Goal: Task Accomplishment & Management: Complete application form

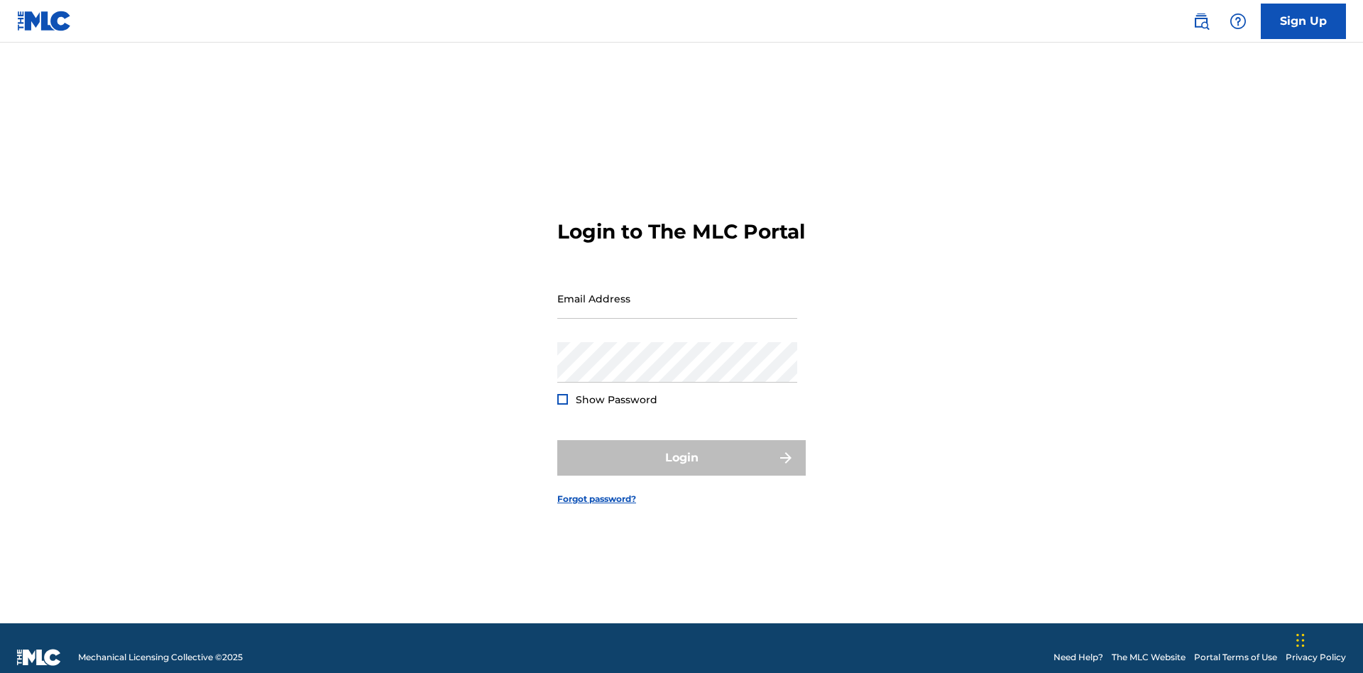
scroll to position [18, 0]
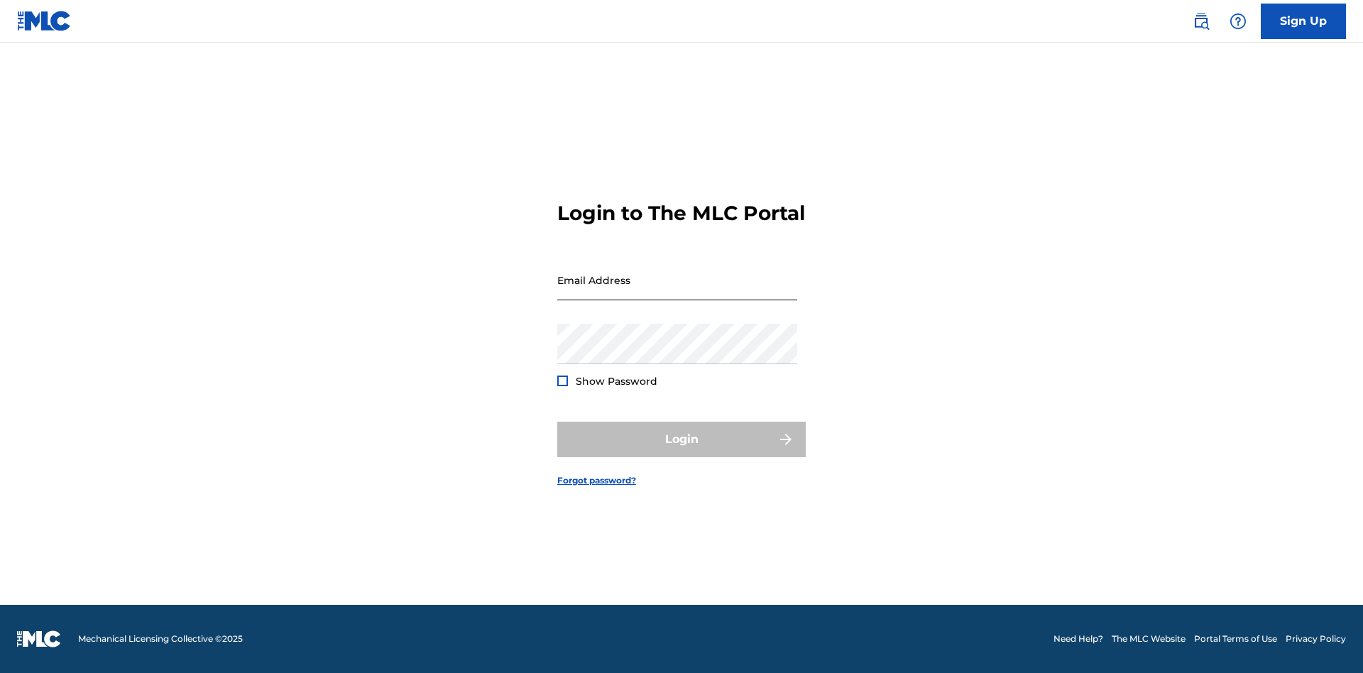
click at [677, 292] on input "Email Address" at bounding box center [677, 280] width 240 height 40
type input "[EMAIL_ADDRESS][DOMAIN_NAME]"
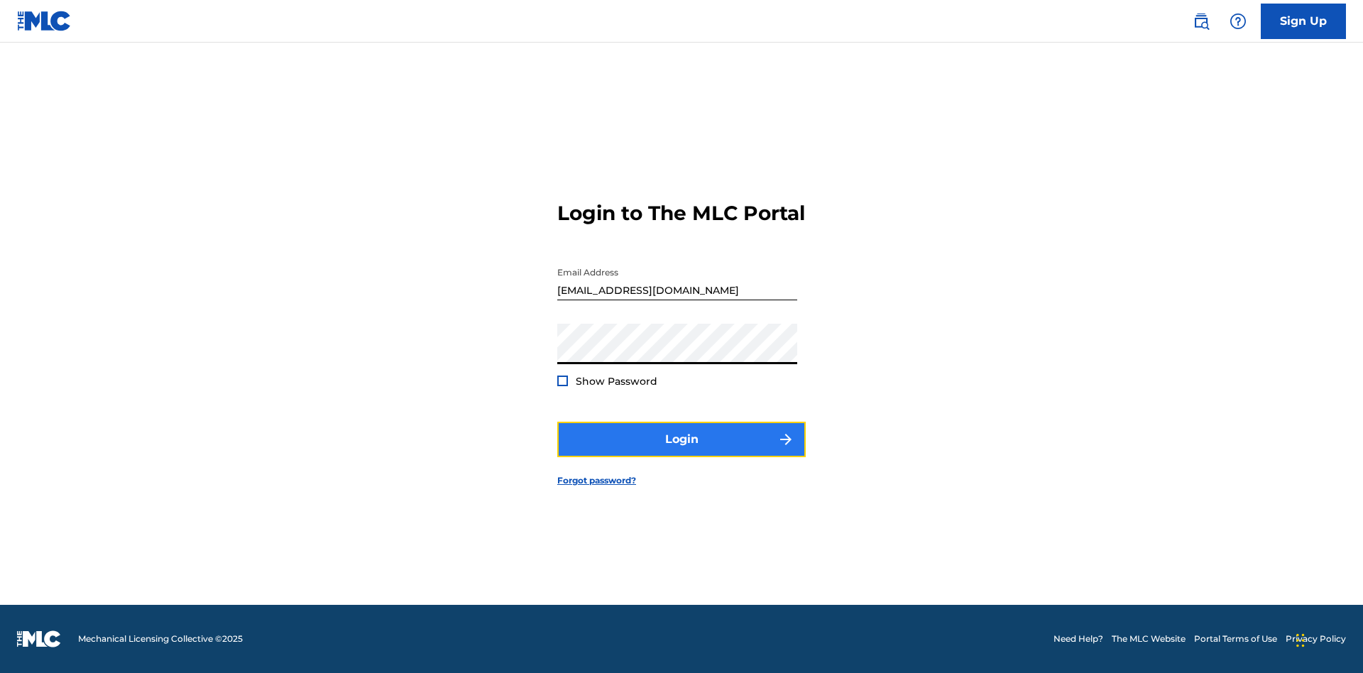
click at [681, 451] on button "Login" at bounding box center [681, 439] width 248 height 35
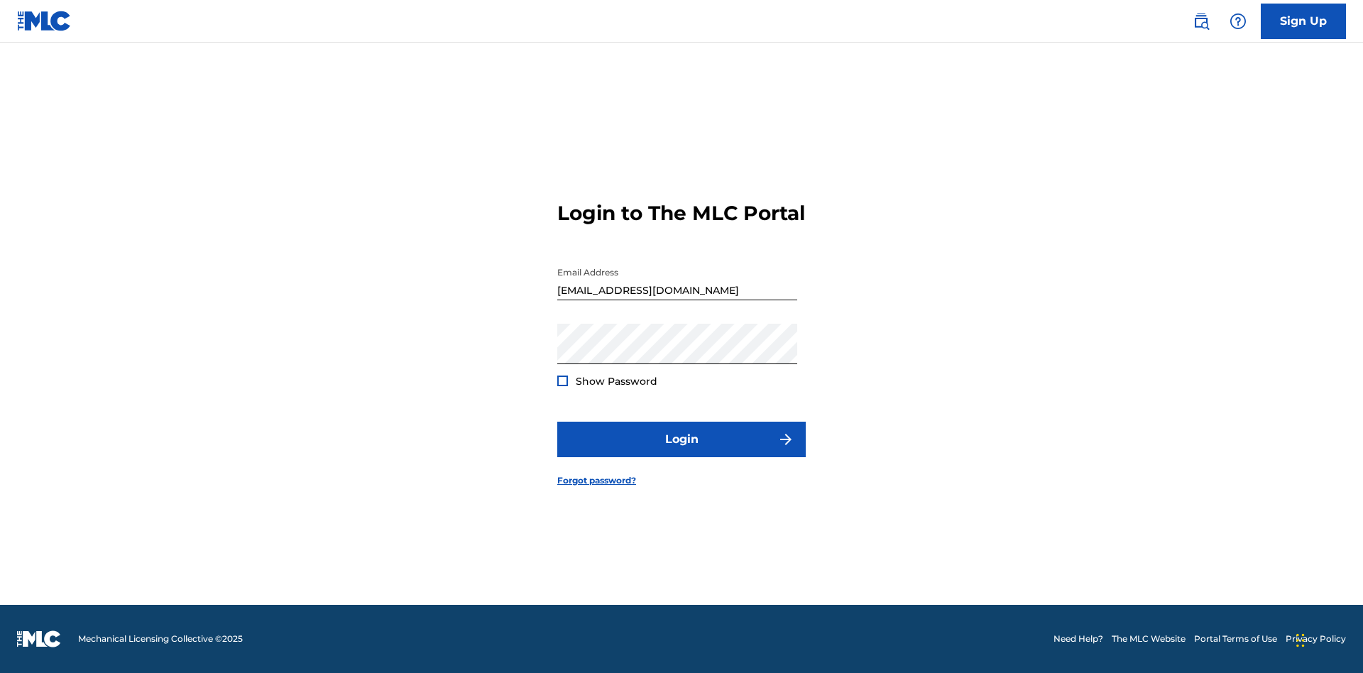
click at [677, 292] on input "[EMAIL_ADDRESS][DOMAIN_NAME]" at bounding box center [677, 280] width 240 height 40
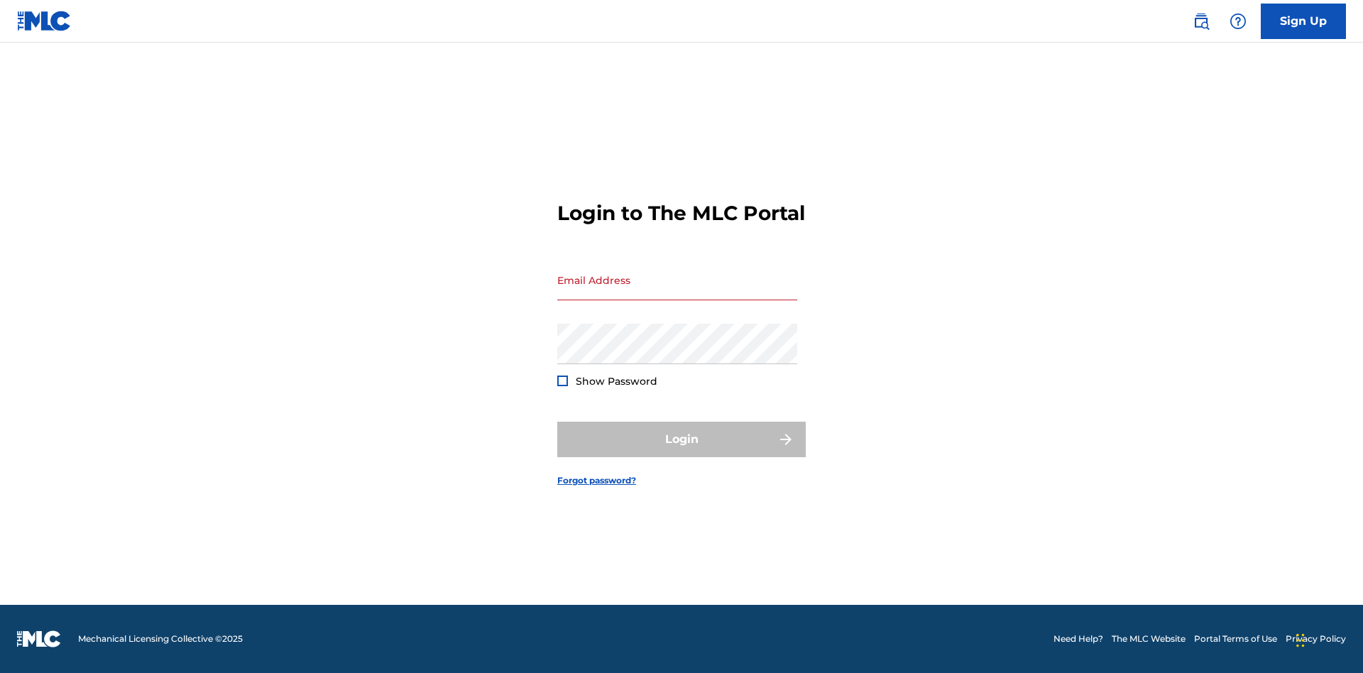
click at [677, 292] on input "Email Address" at bounding box center [677, 280] width 240 height 40
type input "[EMAIL_ADDRESS][DOMAIN_NAME]"
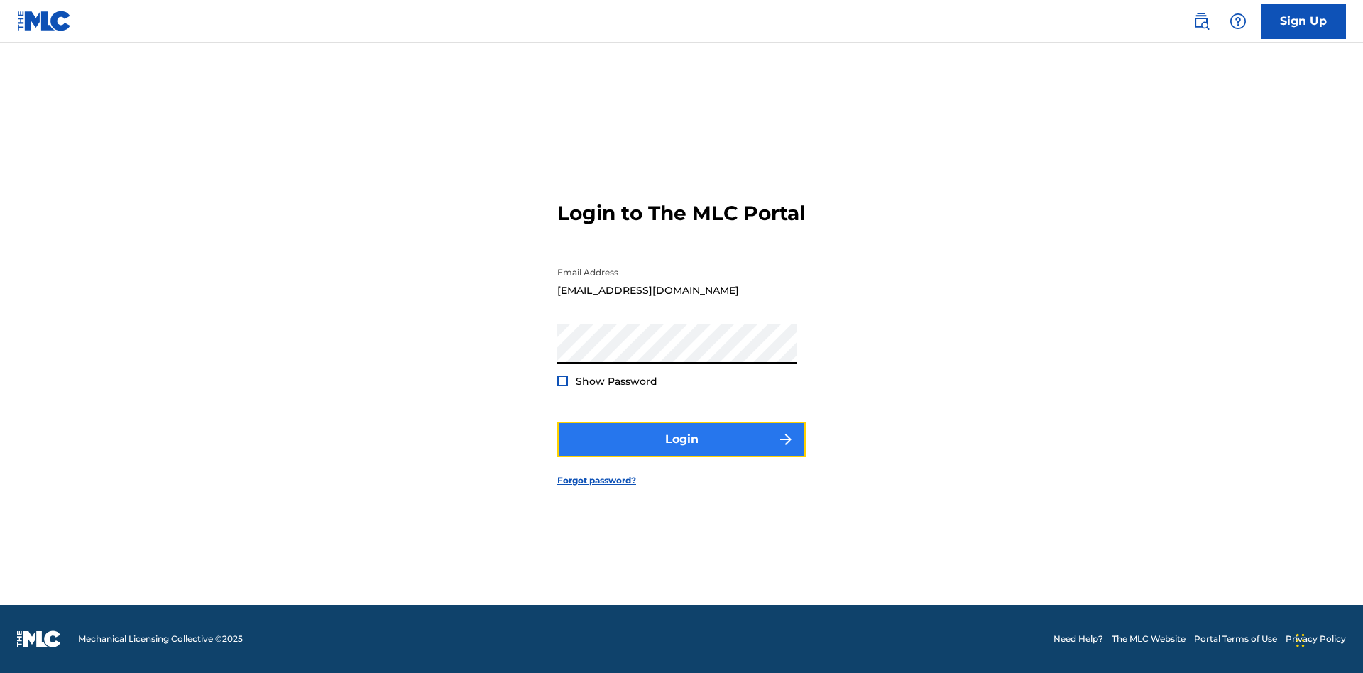
click at [681, 451] on button "Login" at bounding box center [681, 439] width 248 height 35
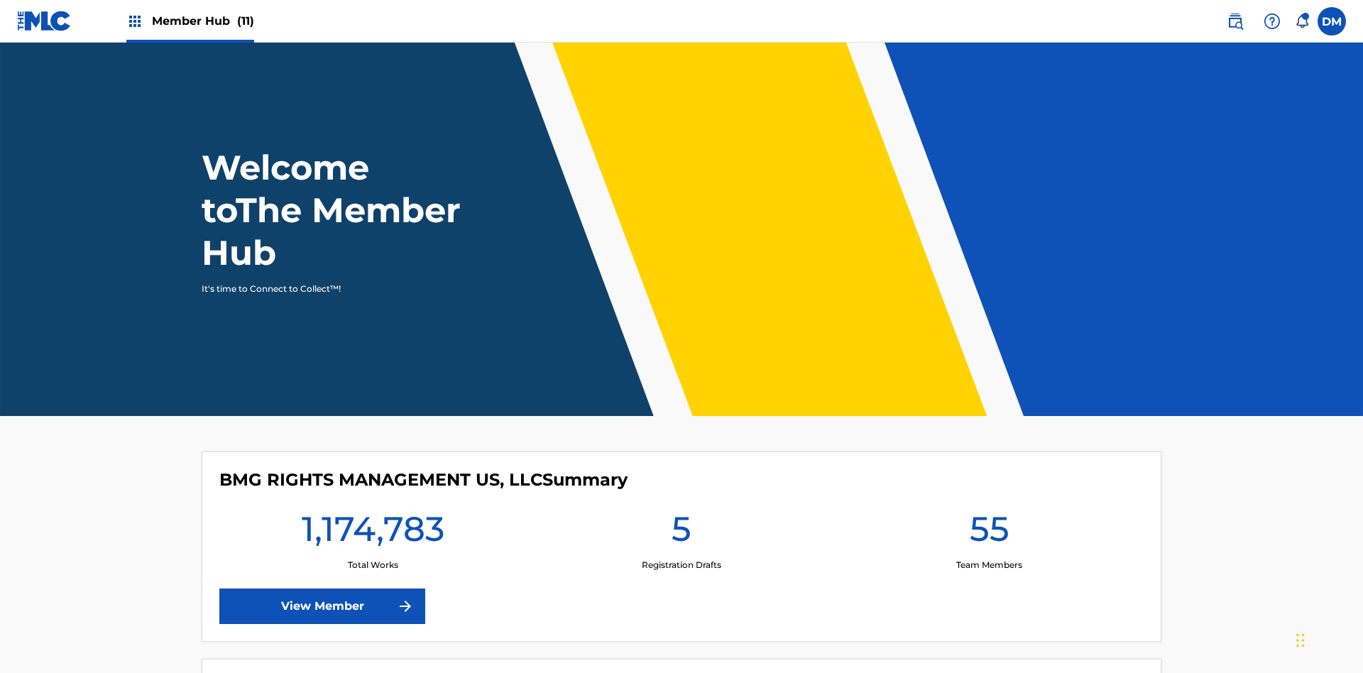
click at [202, 21] on span "Member Hub (11)" at bounding box center [203, 21] width 102 height 16
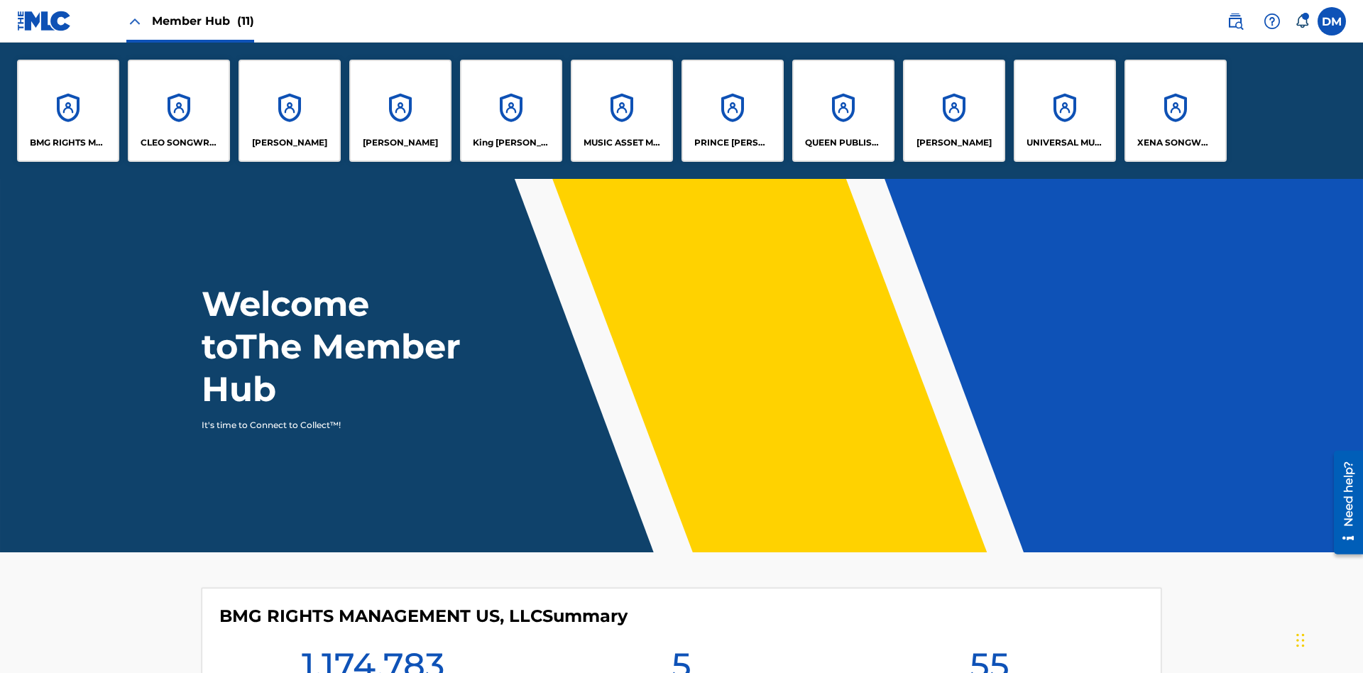
scroll to position [51, 0]
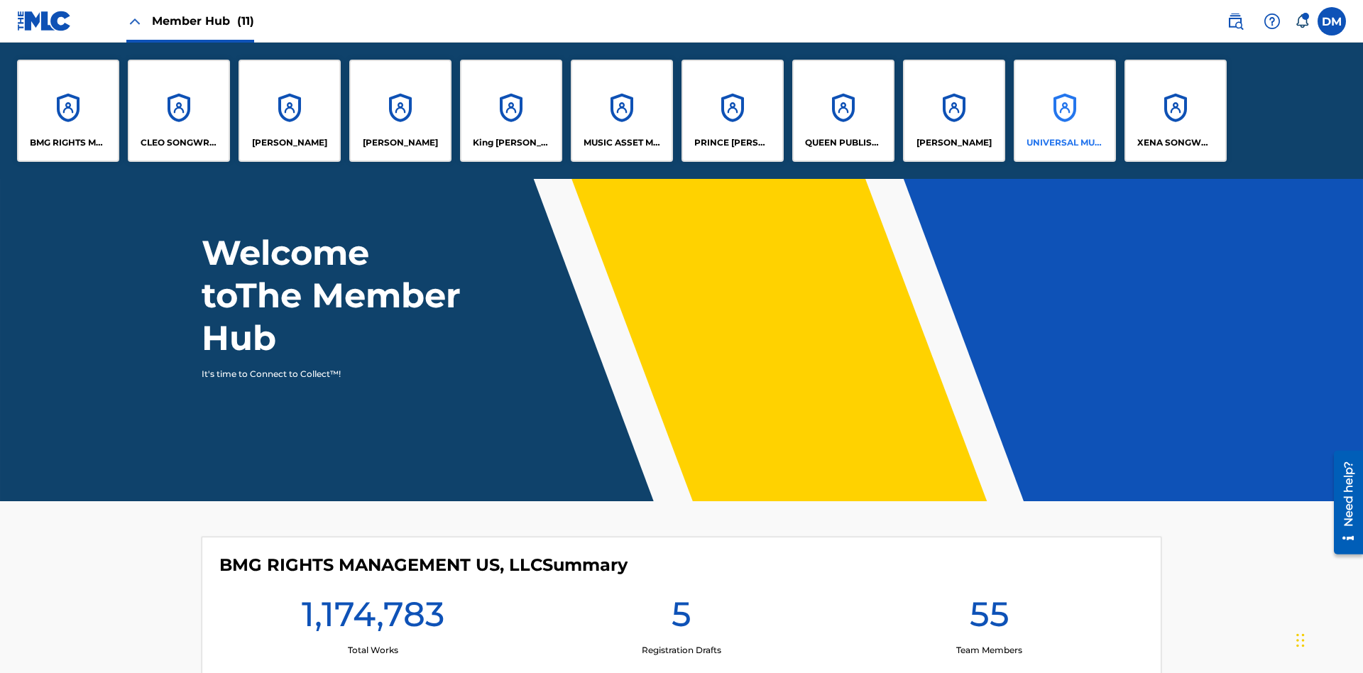
click at [1064, 143] on p "UNIVERSAL MUSIC PUB GROUP" at bounding box center [1064, 142] width 77 height 13
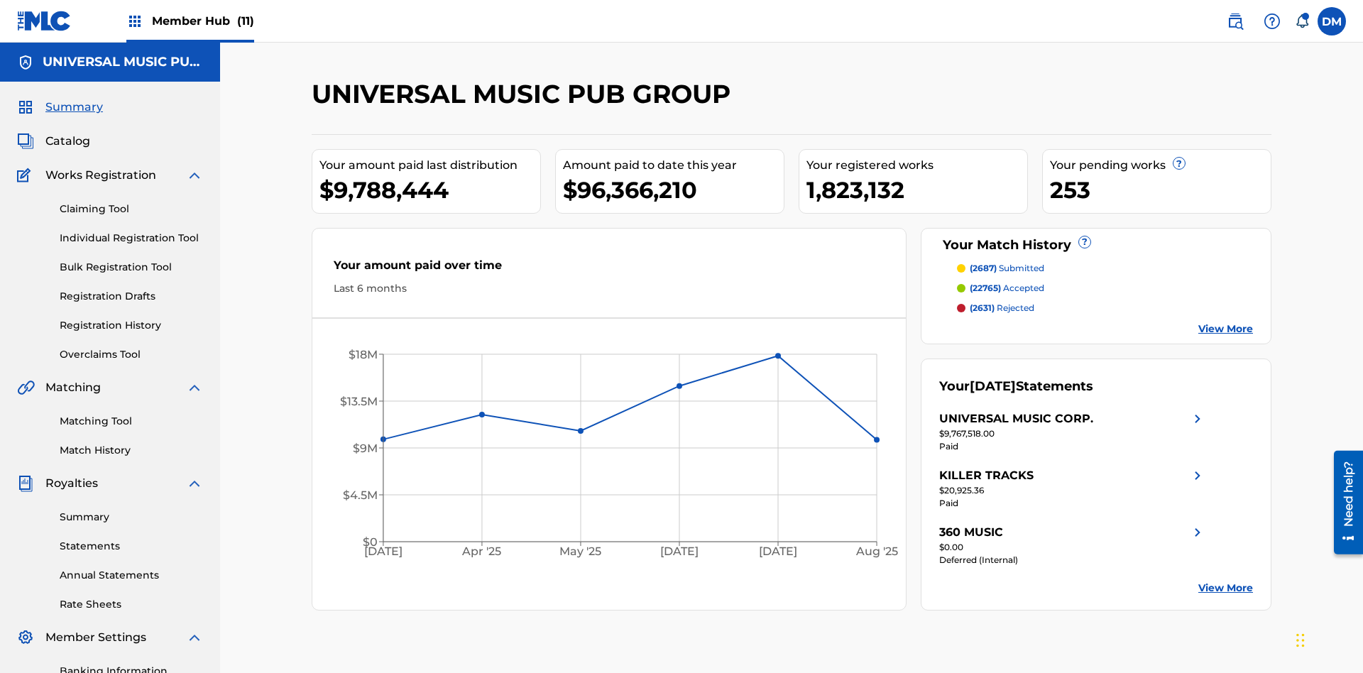
scroll to position [145, 0]
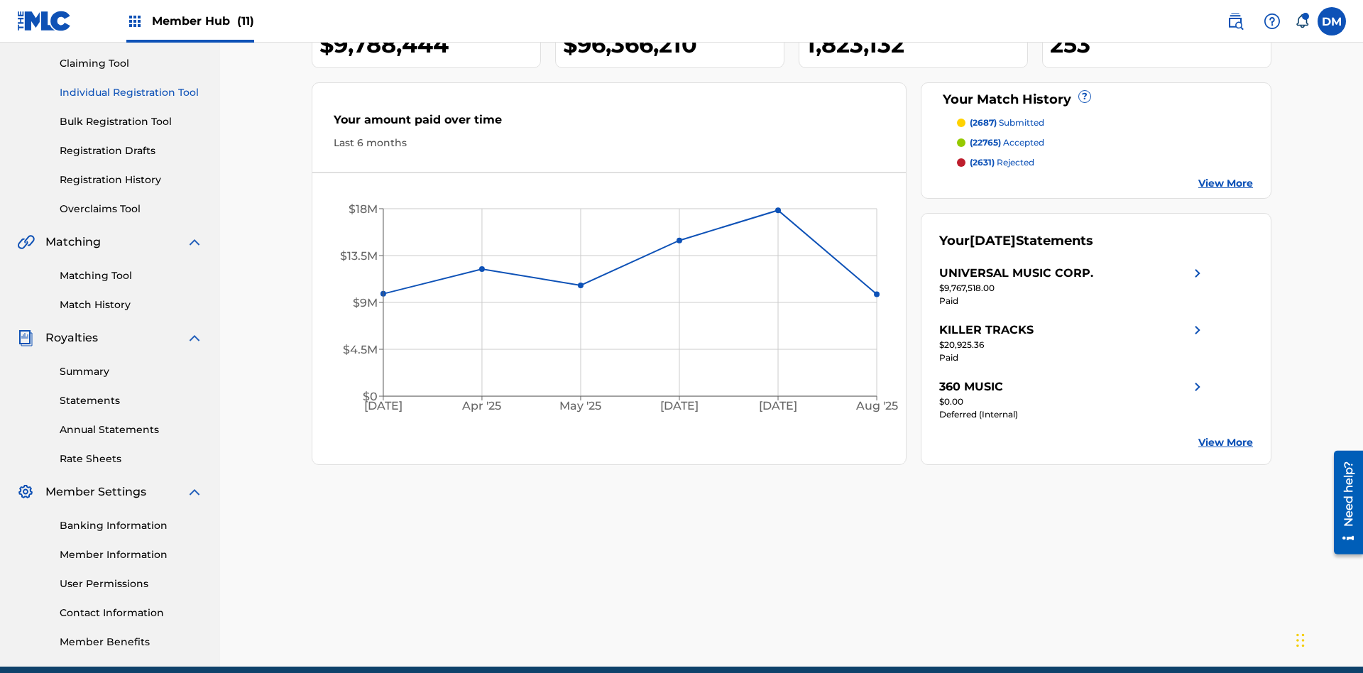
click at [131, 92] on link "Individual Registration Tool" at bounding box center [131, 92] width 143 height 15
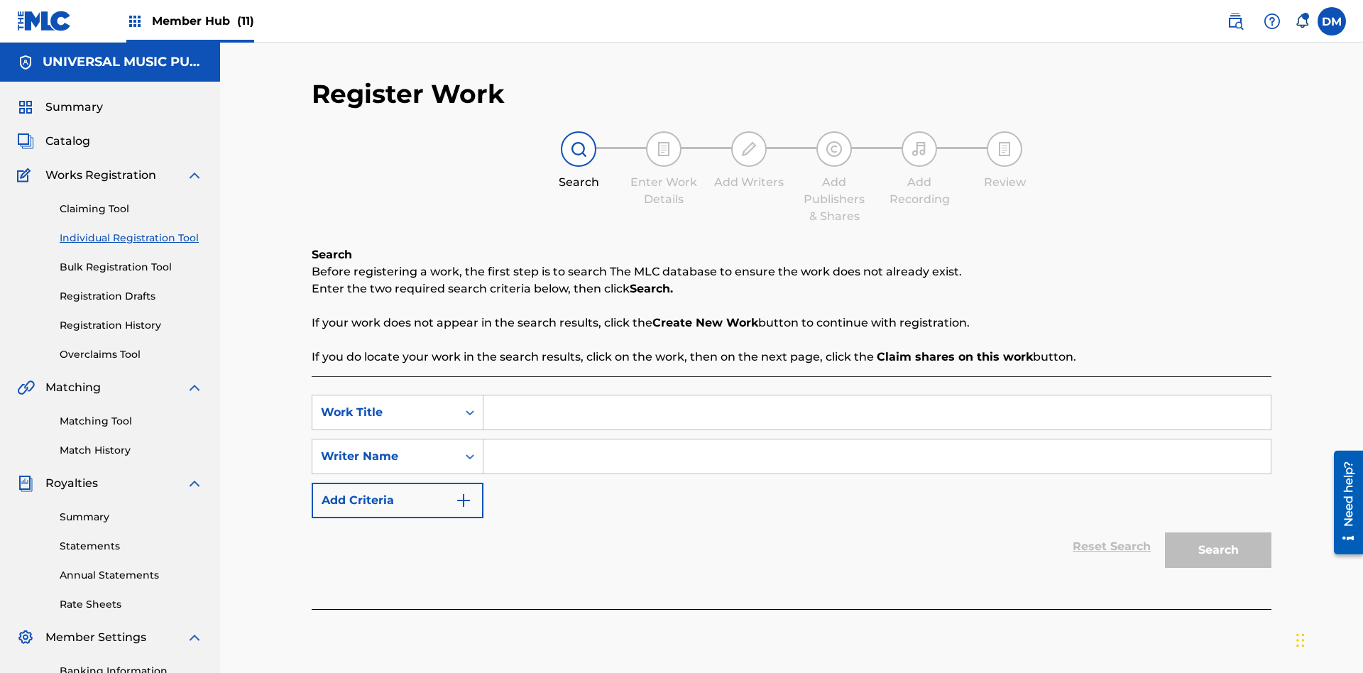
scroll to position [207, 0]
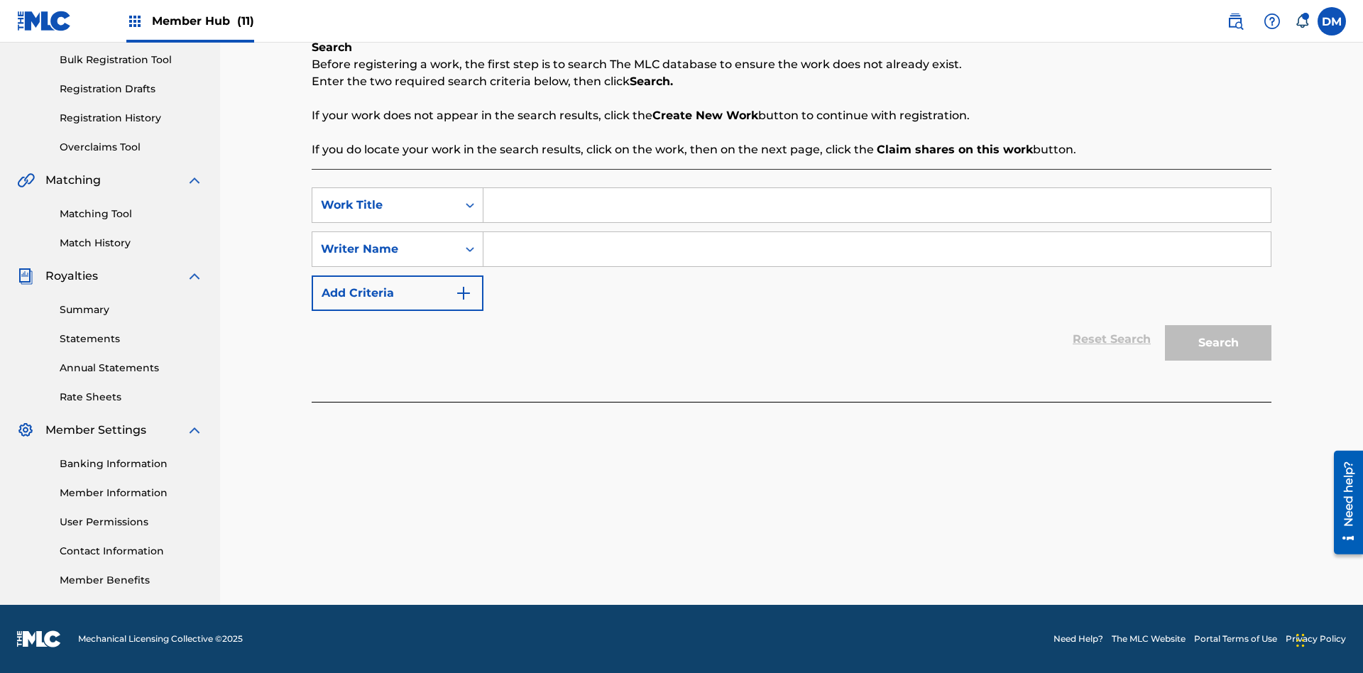
click at [876, 205] on input "Search Form" at bounding box center [876, 205] width 787 height 34
type input "My Favorite Dummy Music Work"
click at [876, 249] on input "Search Form" at bounding box center [876, 249] width 787 height 34
type input "1234567890"
click at [1218, 343] on button "Search" at bounding box center [1218, 342] width 106 height 35
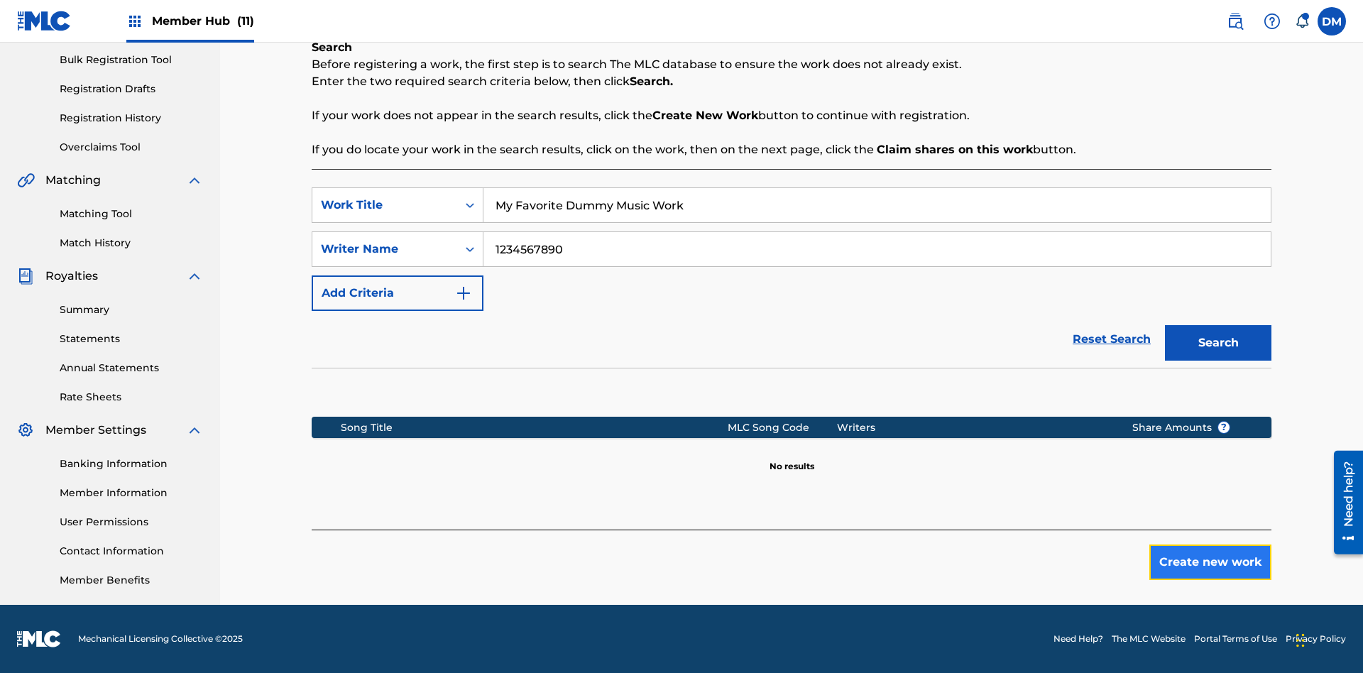
click at [1210, 562] on button "Create new work" at bounding box center [1210, 561] width 122 height 35
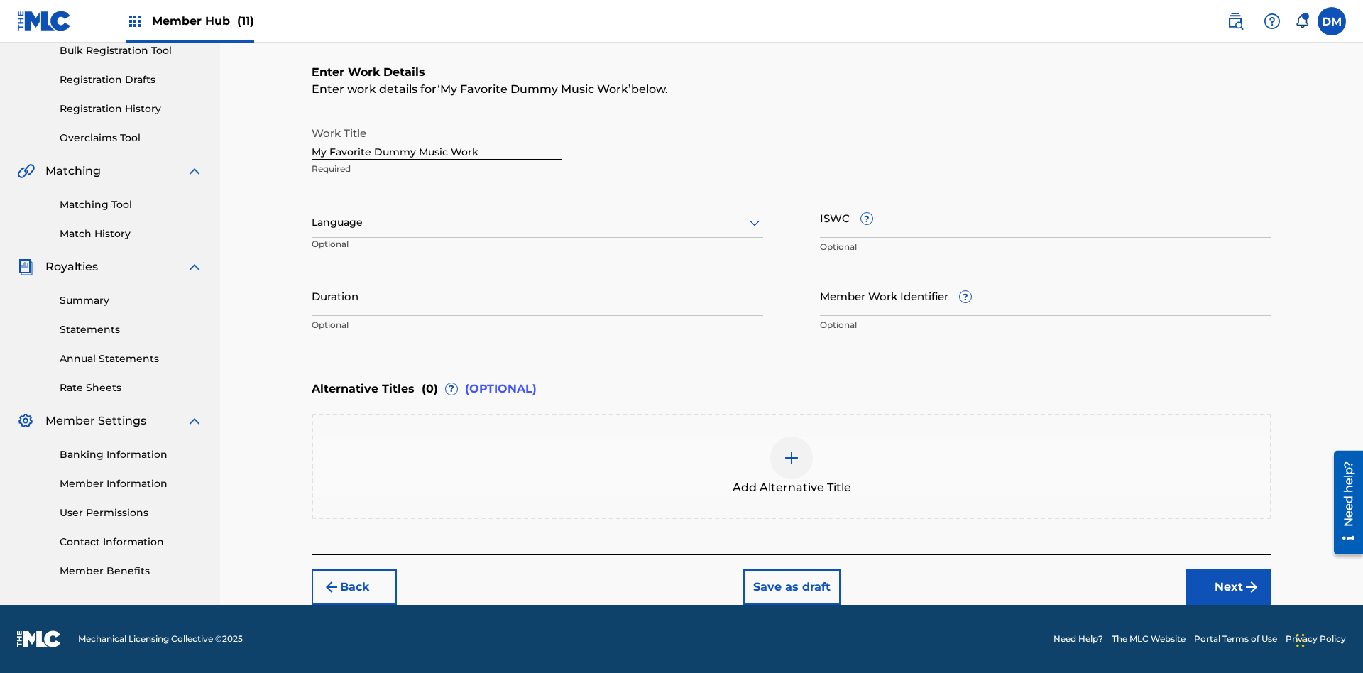
scroll to position [0, 0]
click at [1228, 586] on button "Next" at bounding box center [1228, 586] width 85 height 35
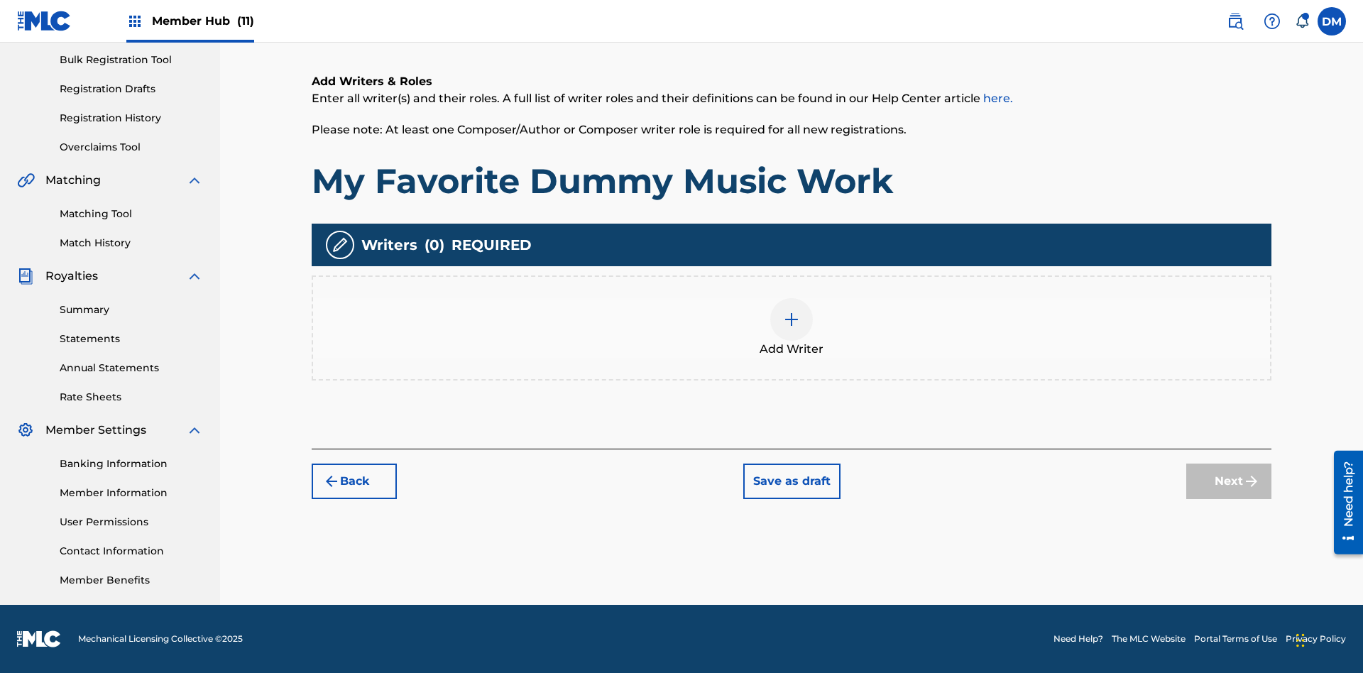
scroll to position [207, 0]
click at [791, 327] on img at bounding box center [791, 319] width 17 height 17
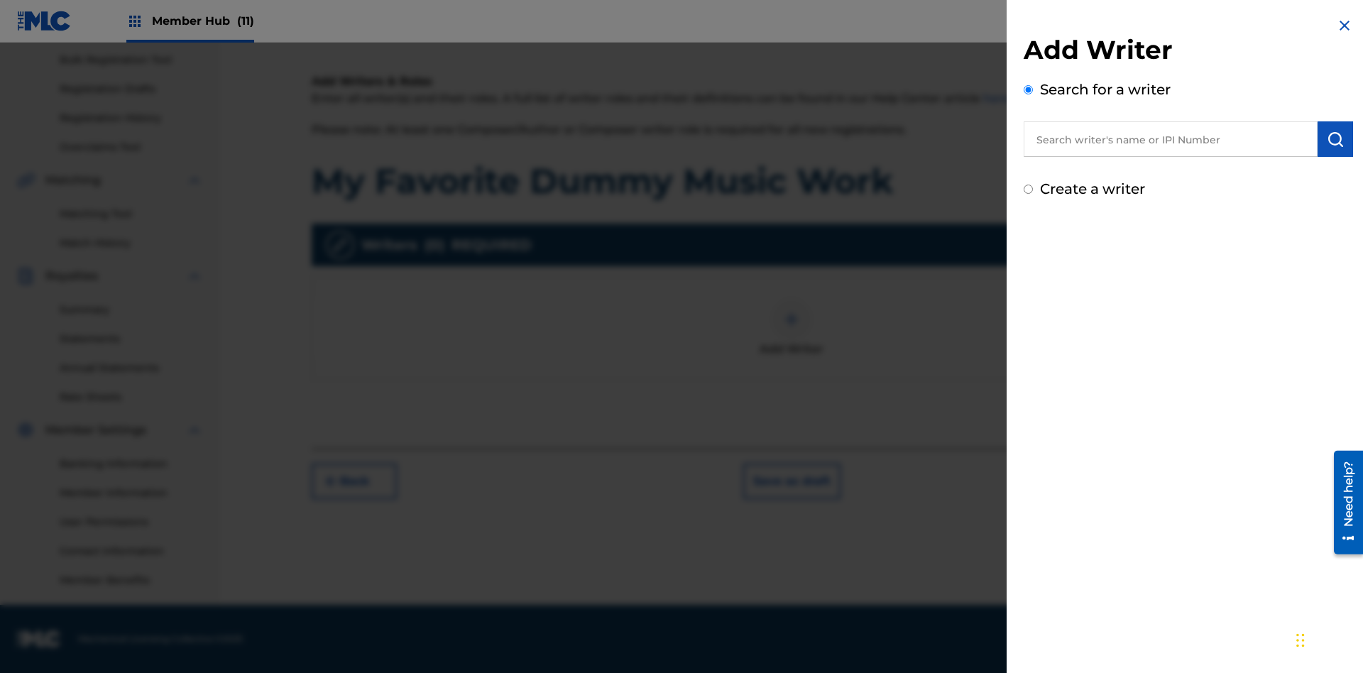
click at [1170, 139] on input "text" at bounding box center [1170, 138] width 294 height 35
type input "[PERSON_NAME]"
click at [1335, 139] on img "submit" at bounding box center [1334, 139] width 17 height 17
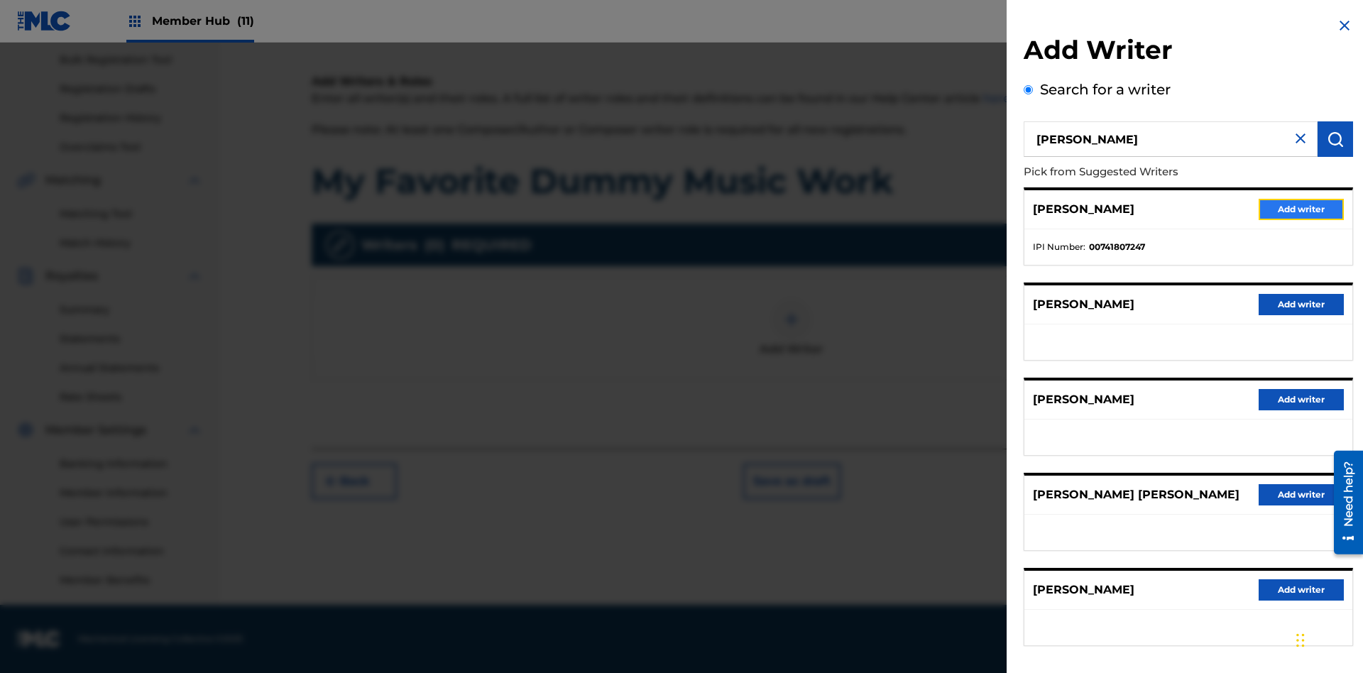
click at [1301, 209] on button "Add writer" at bounding box center [1300, 209] width 85 height 21
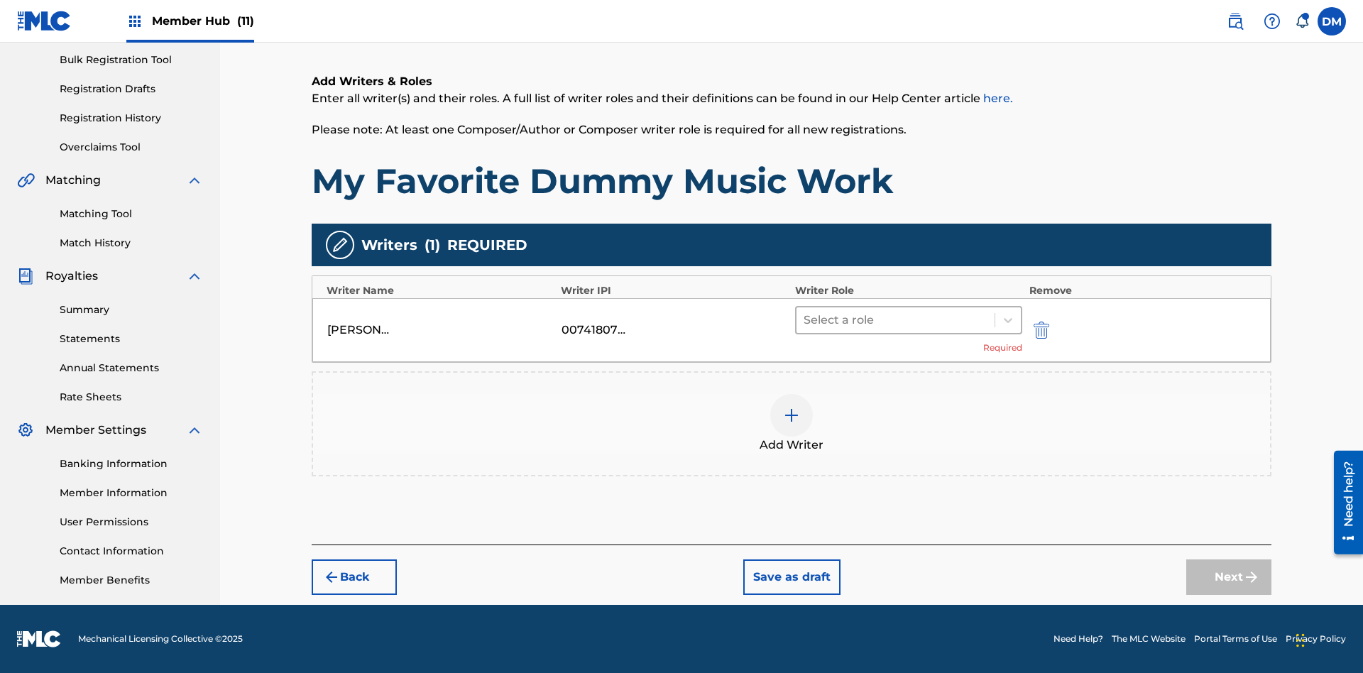
click at [805, 319] on input "text" at bounding box center [804, 320] width 3 height 17
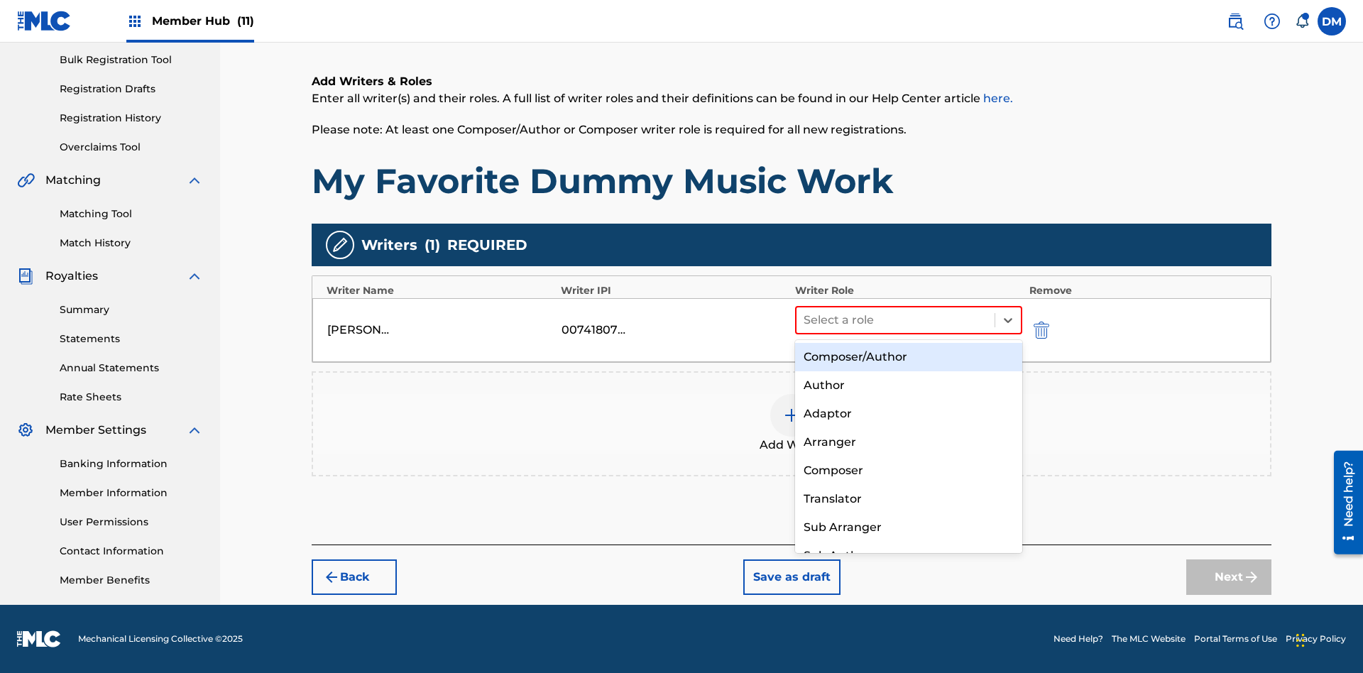
click at [908, 470] on div "Composer" at bounding box center [908, 470] width 227 height 28
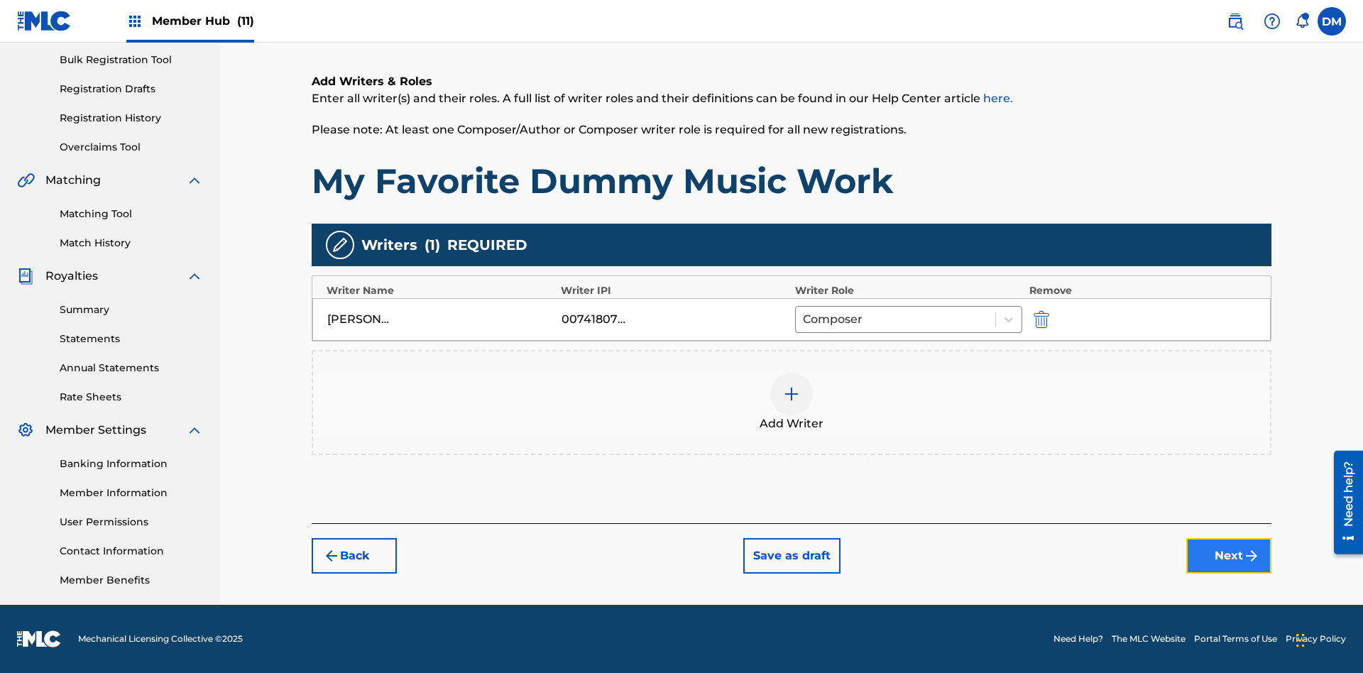
click at [1228, 556] on button "Next" at bounding box center [1228, 555] width 85 height 35
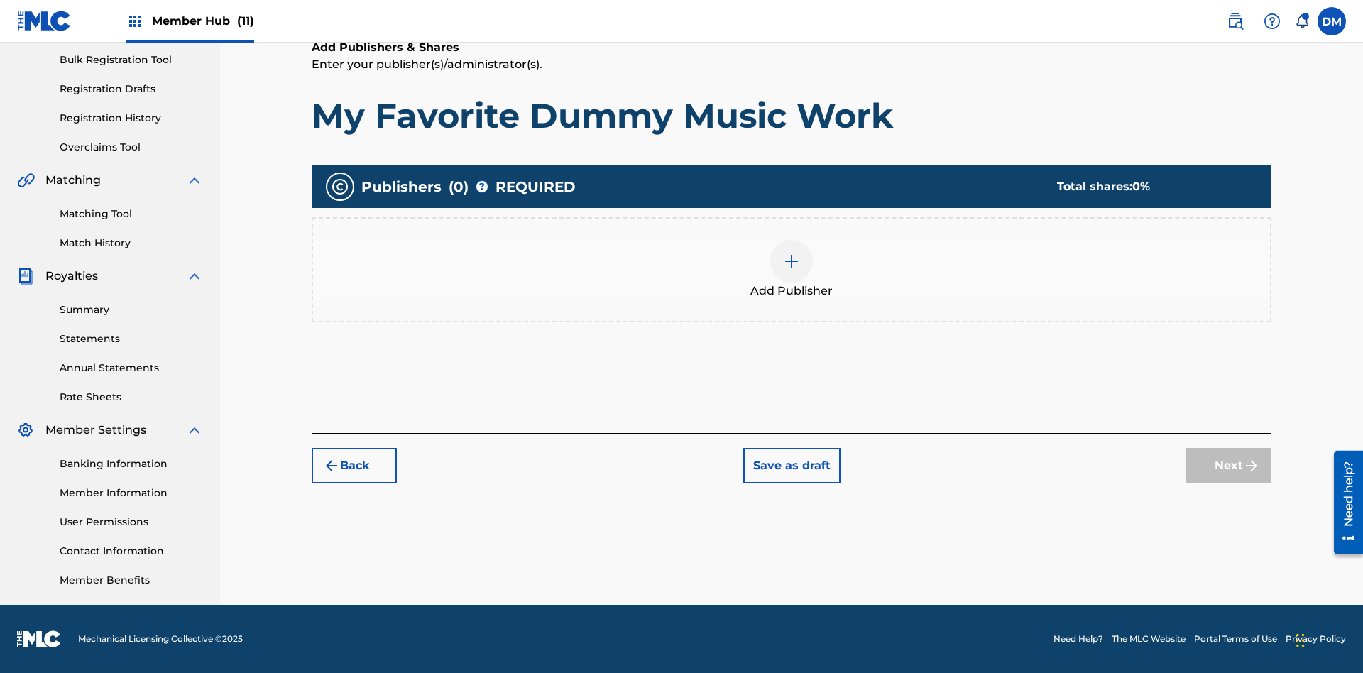
click at [791, 260] on img at bounding box center [791, 261] width 17 height 17
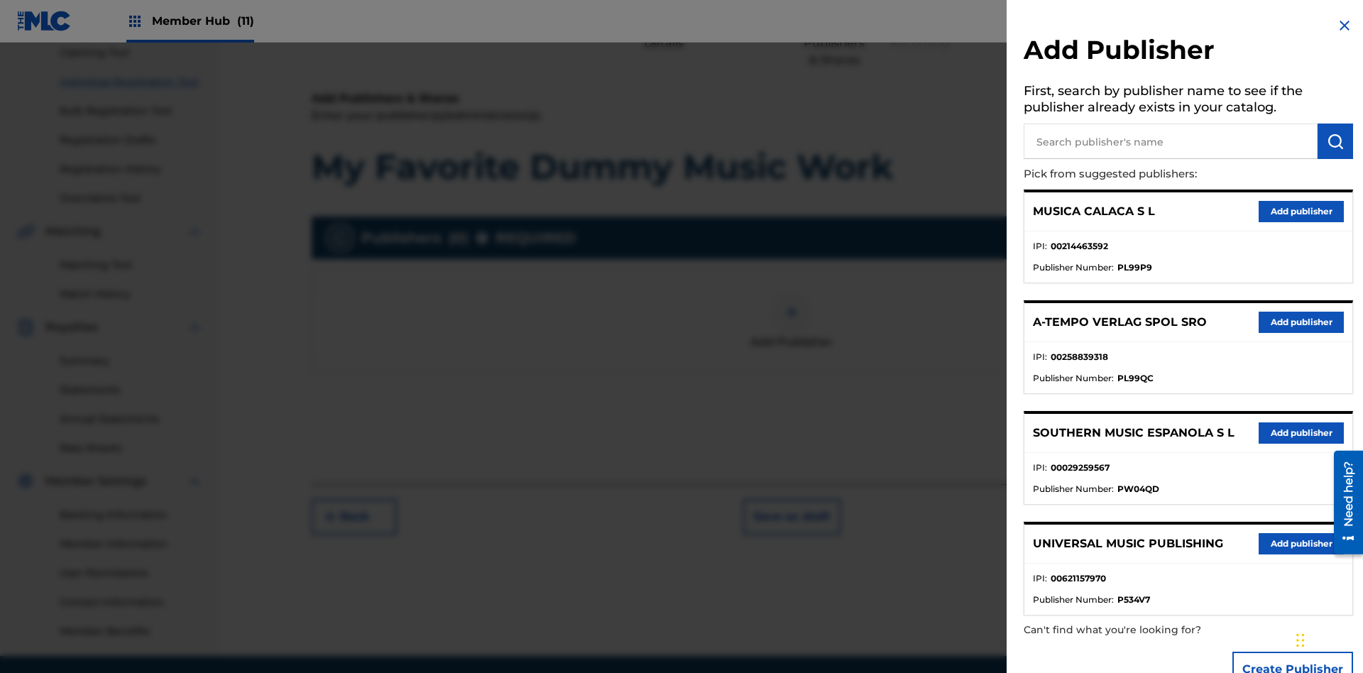
click at [1170, 141] on input "text" at bounding box center [1170, 140] width 294 height 35
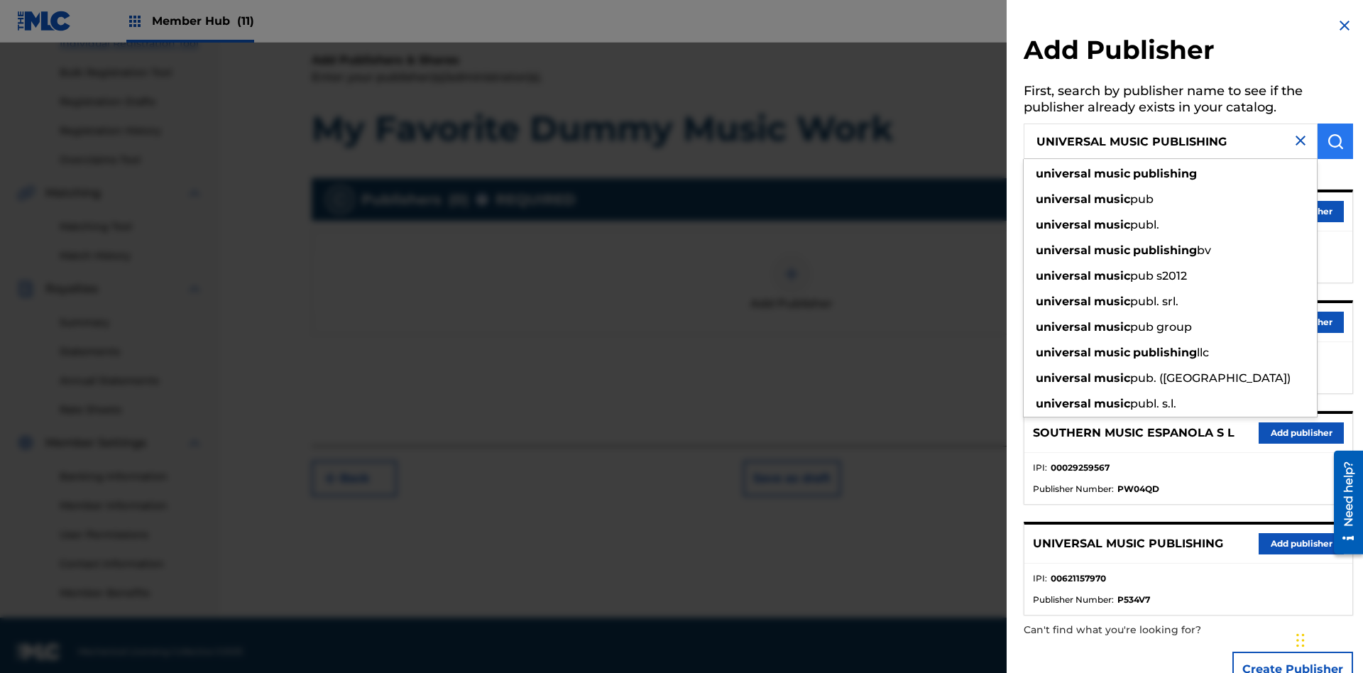
type input "UNIVERSAL MUSIC PUBLISHING"
click at [1335, 141] on img "submit" at bounding box center [1334, 141] width 17 height 17
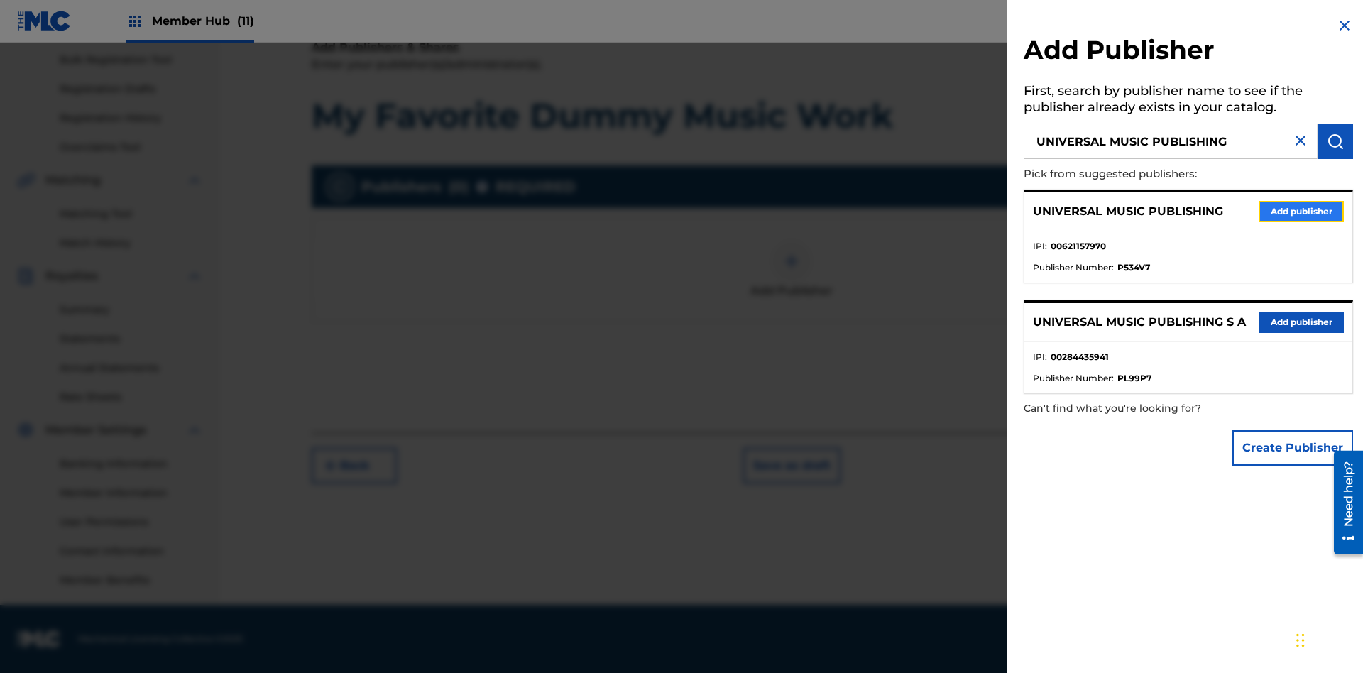
click at [1301, 211] on button "Add publisher" at bounding box center [1300, 211] width 85 height 21
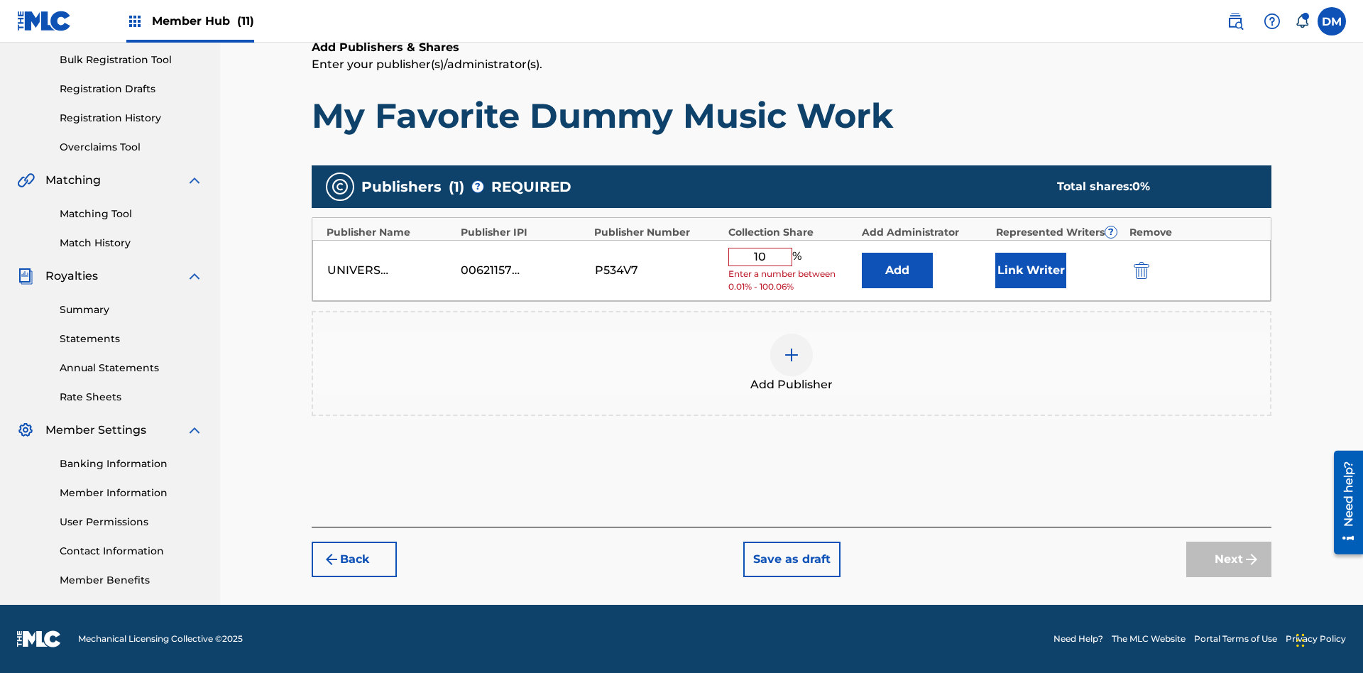
type input "100"
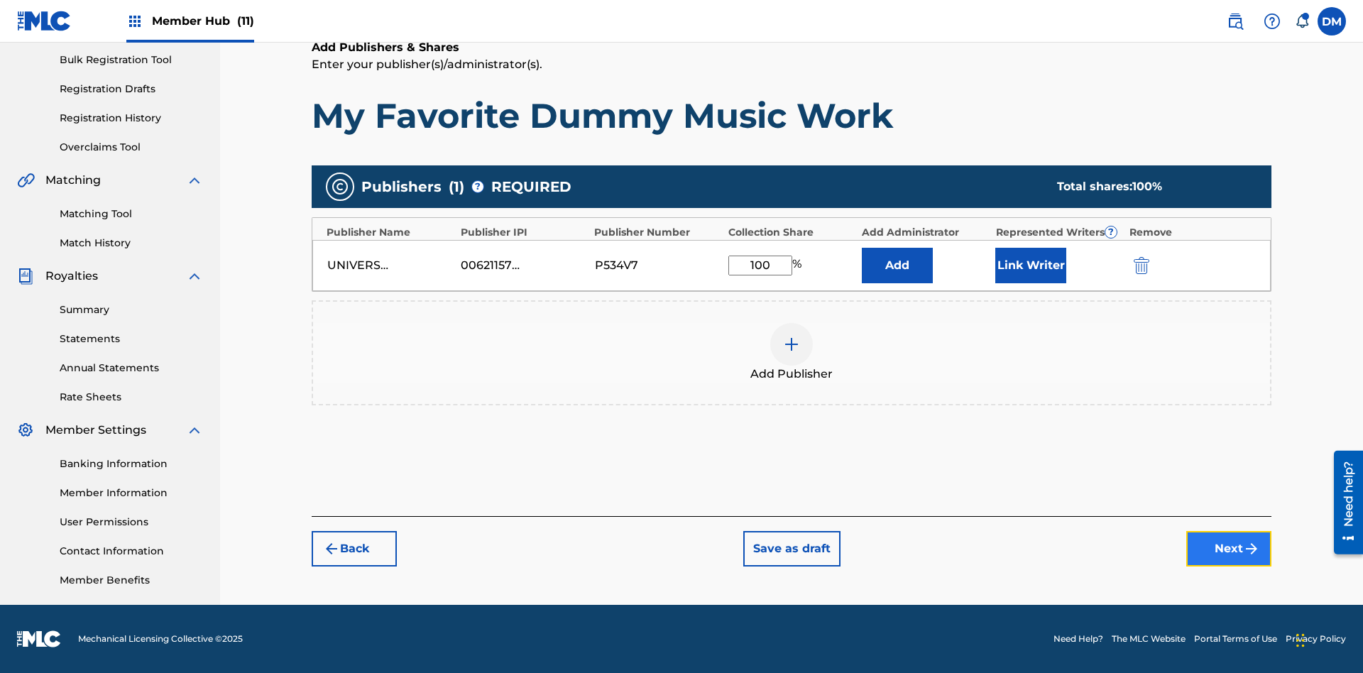
click at [1228, 549] on button "Next" at bounding box center [1228, 548] width 85 height 35
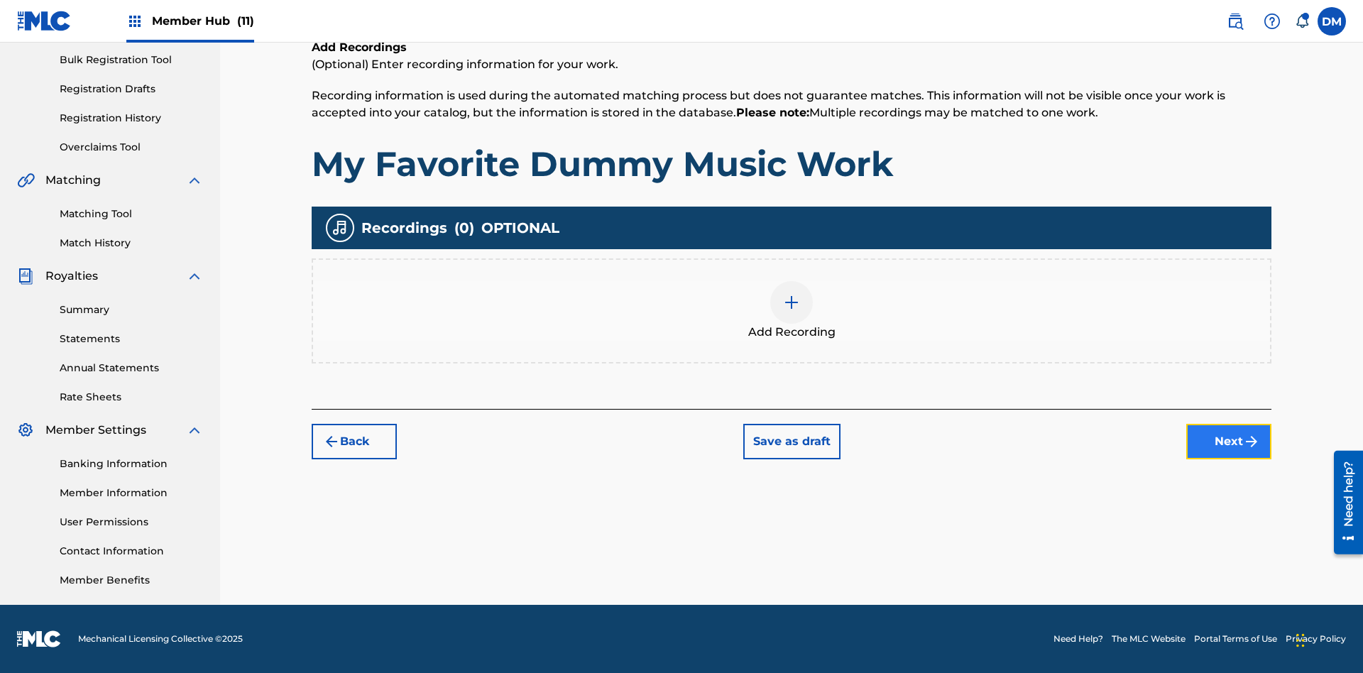
click at [1228, 441] on button "Next" at bounding box center [1228, 441] width 85 height 35
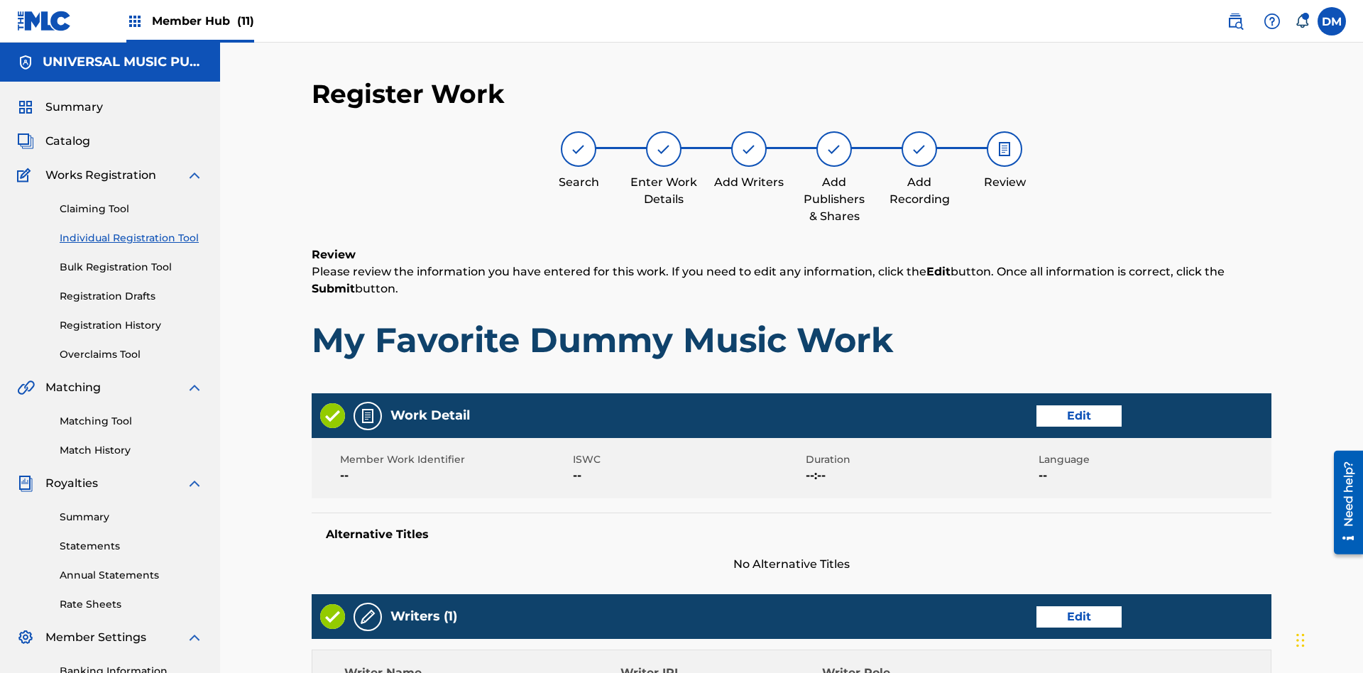
scroll to position [497, 0]
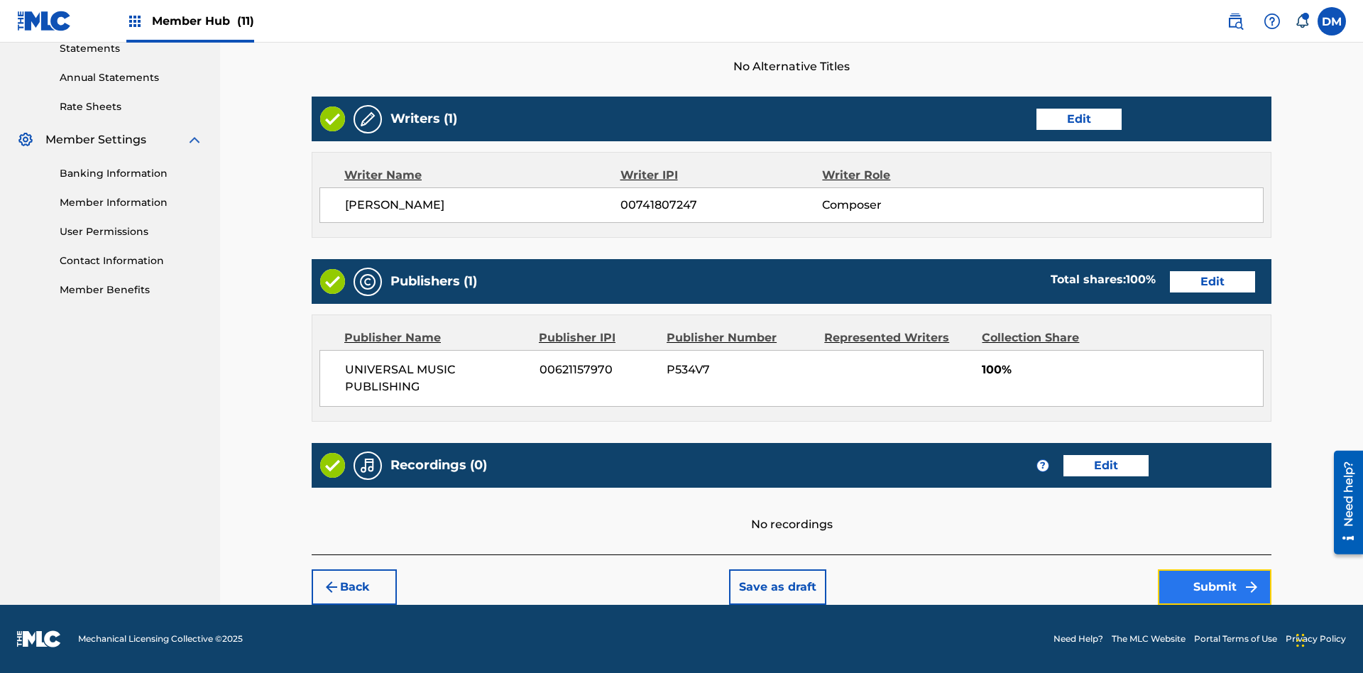
click at [1214, 587] on button "Submit" at bounding box center [1214, 586] width 114 height 35
